Goal: Task Accomplishment & Management: Use online tool/utility

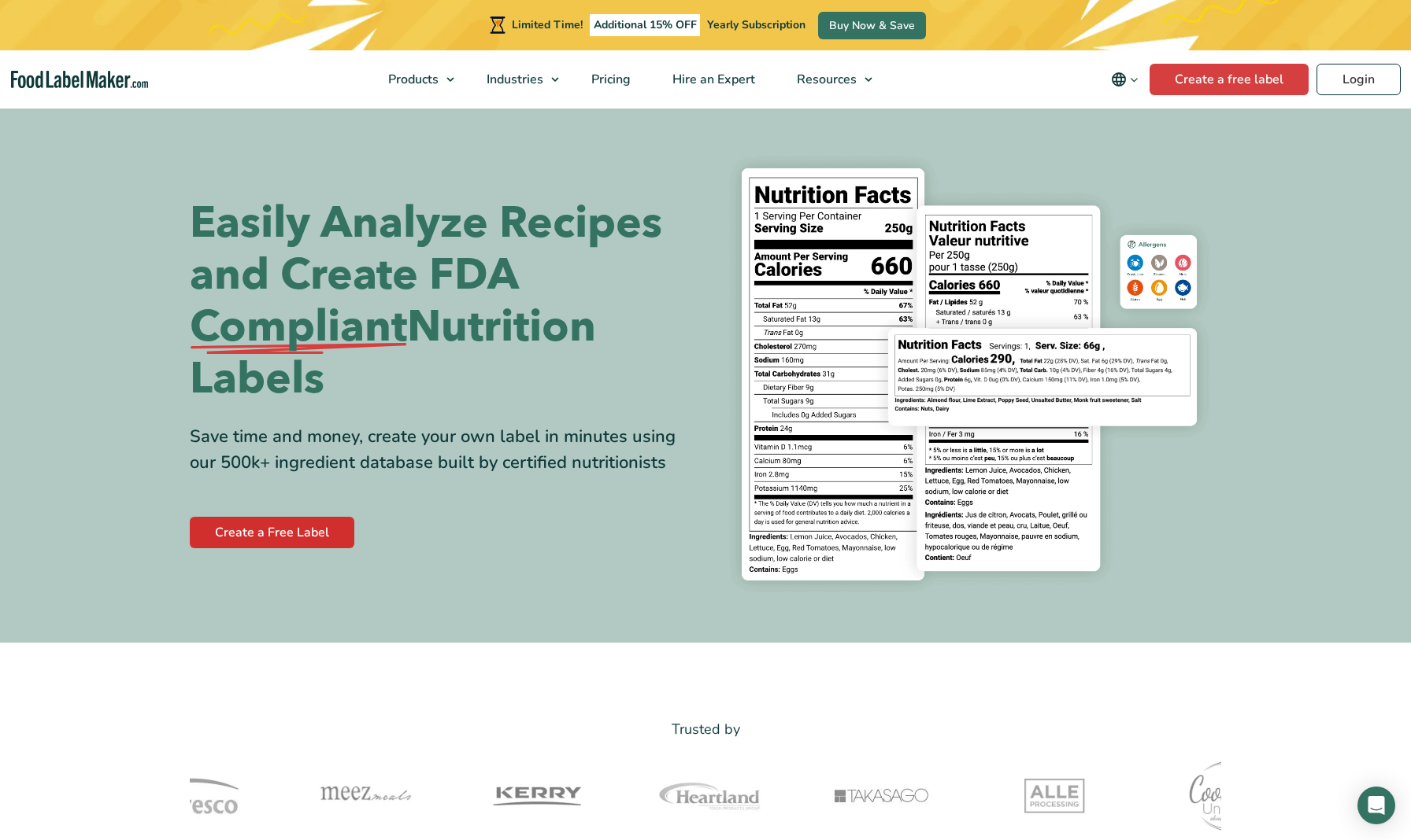
click at [325, 529] on link "Create a Free Label" at bounding box center [272, 532] width 164 height 32
